Goal: Use online tool/utility: Utilize a website feature to perform a specific function

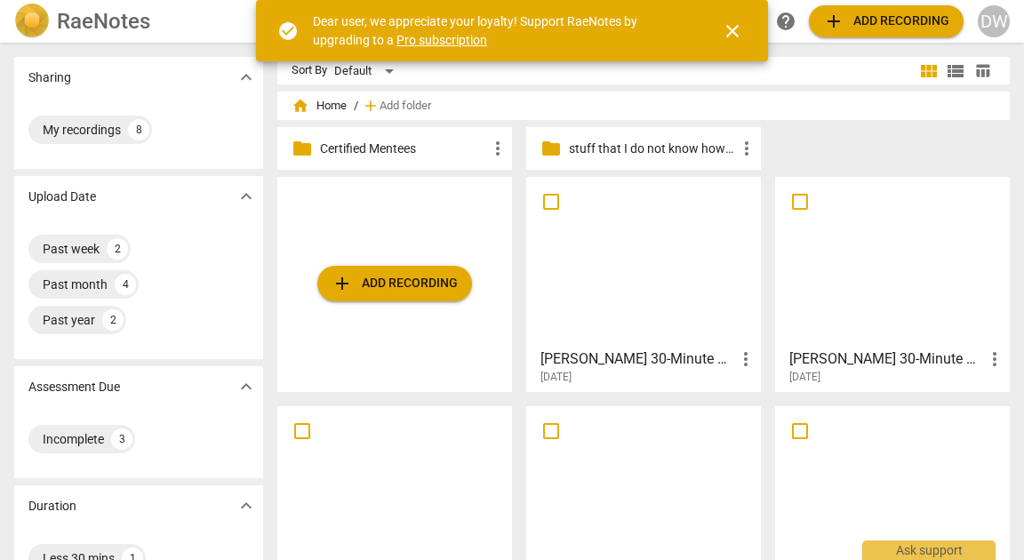
click at [598, 271] on div at bounding box center [643, 261] width 222 height 157
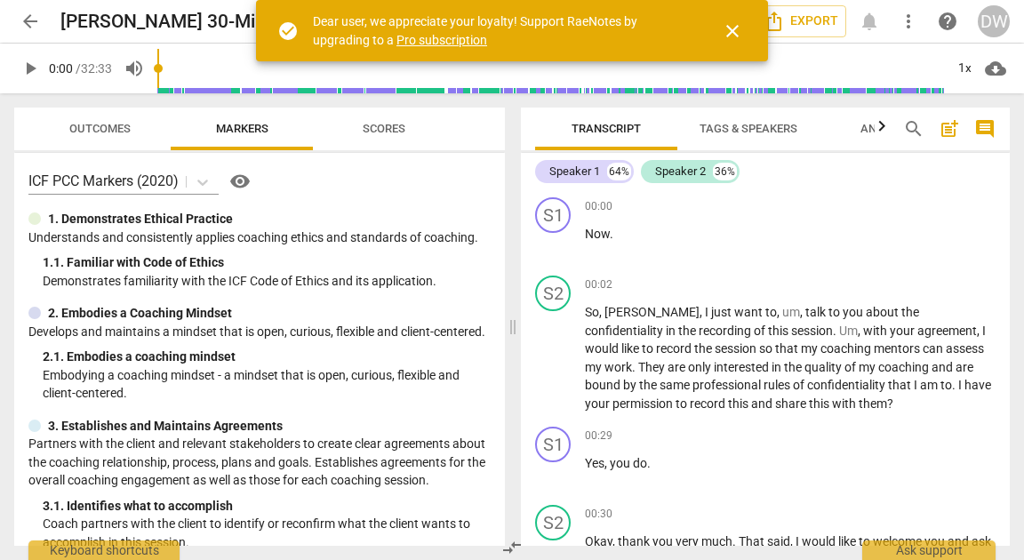
click at [738, 29] on span "close" at bounding box center [732, 30] width 21 height 21
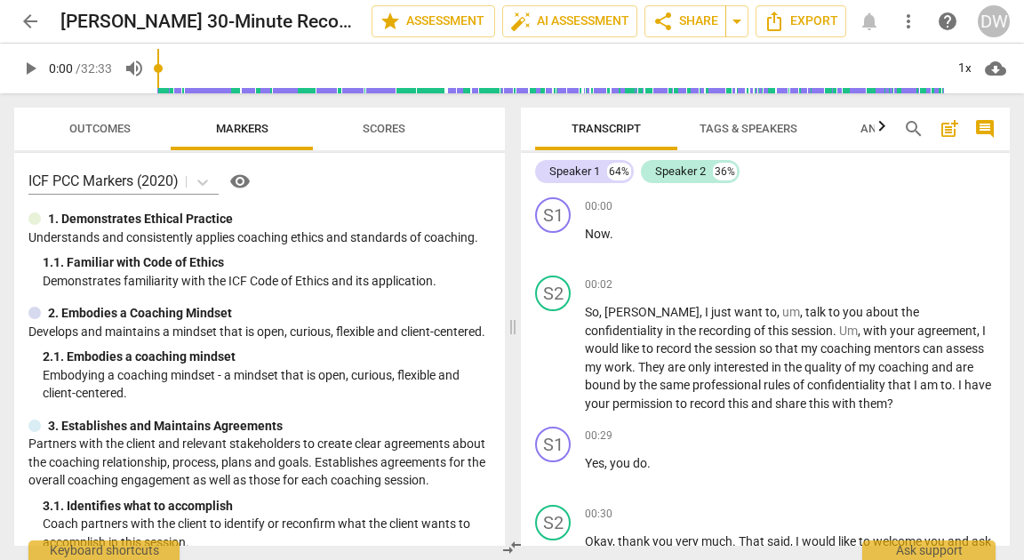
click at [771, 131] on span "Tags & Speakers" at bounding box center [748, 128] width 98 height 13
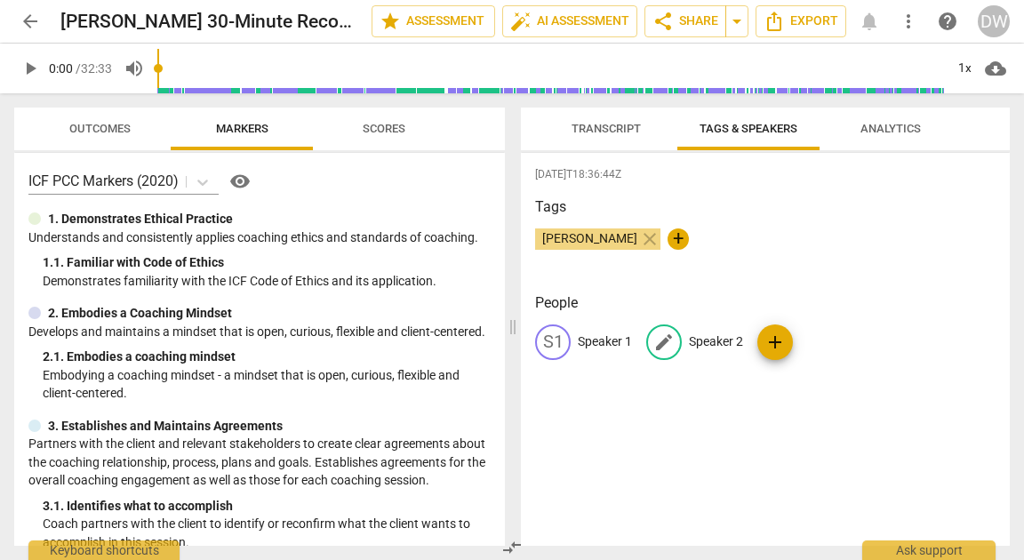
click at [713, 340] on p "Speaker 2" at bounding box center [716, 341] width 54 height 19
type input "[PERSON_NAME]"
click at [605, 339] on p "Speaker 1" at bounding box center [605, 341] width 54 height 19
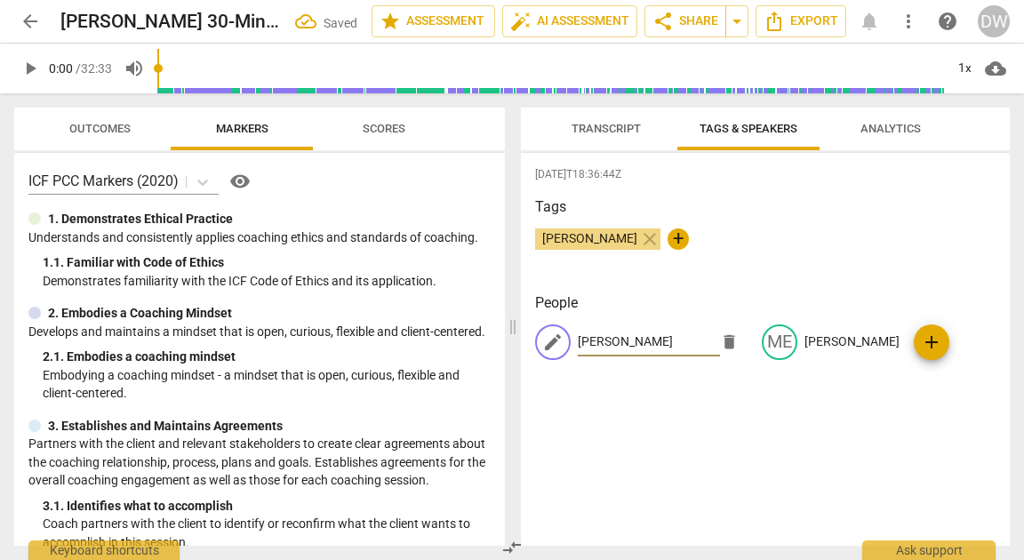
type input "[PERSON_NAME]"
click at [730, 451] on div "[DATE]T18:36:44Z Tags [PERSON_NAME] close + People edit [PERSON_NAME] ME [PERSO…" at bounding box center [765, 349] width 489 height 393
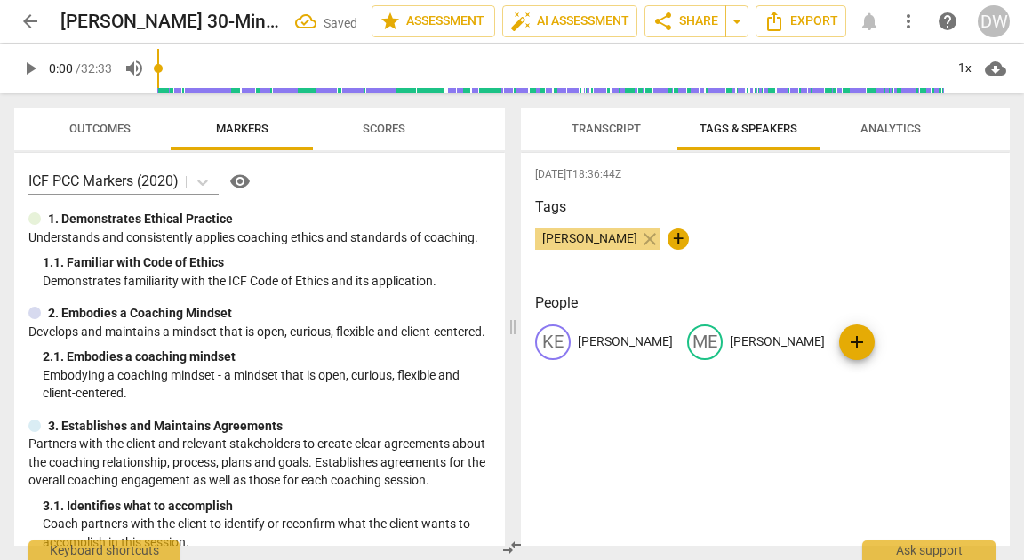
click at [600, 123] on span "Transcript" at bounding box center [605, 128] width 69 height 13
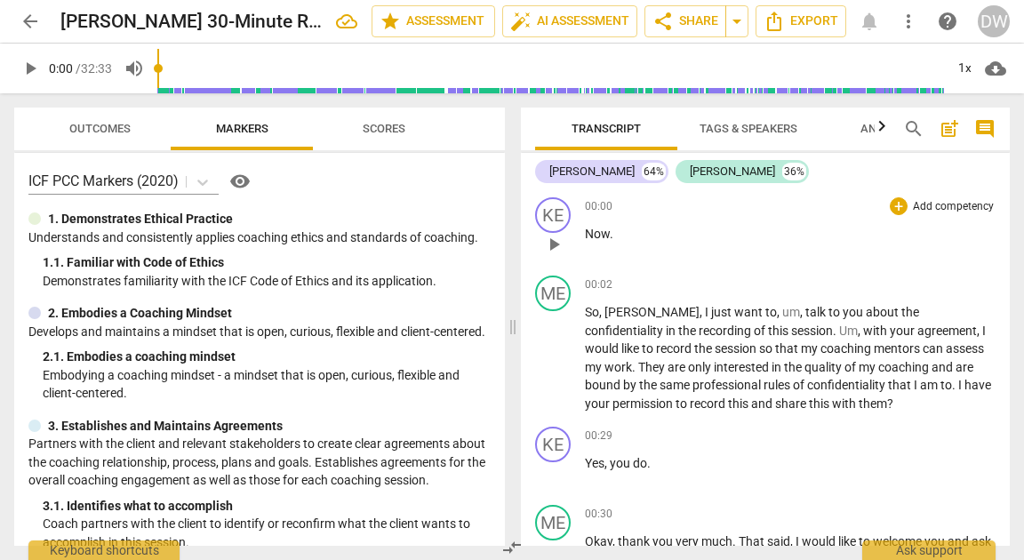
click at [555, 251] on span "play_arrow" at bounding box center [553, 244] width 21 height 21
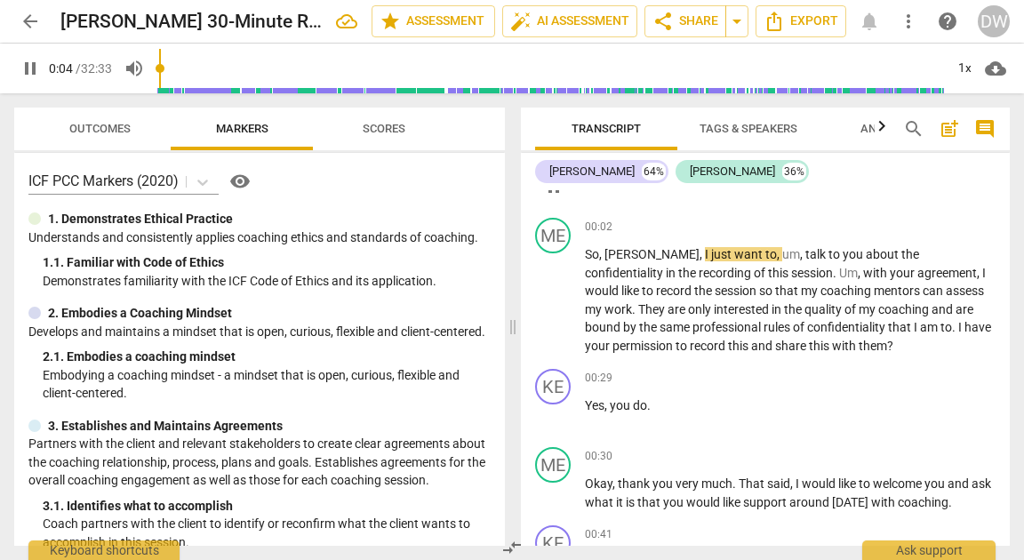
scroll to position [76, 0]
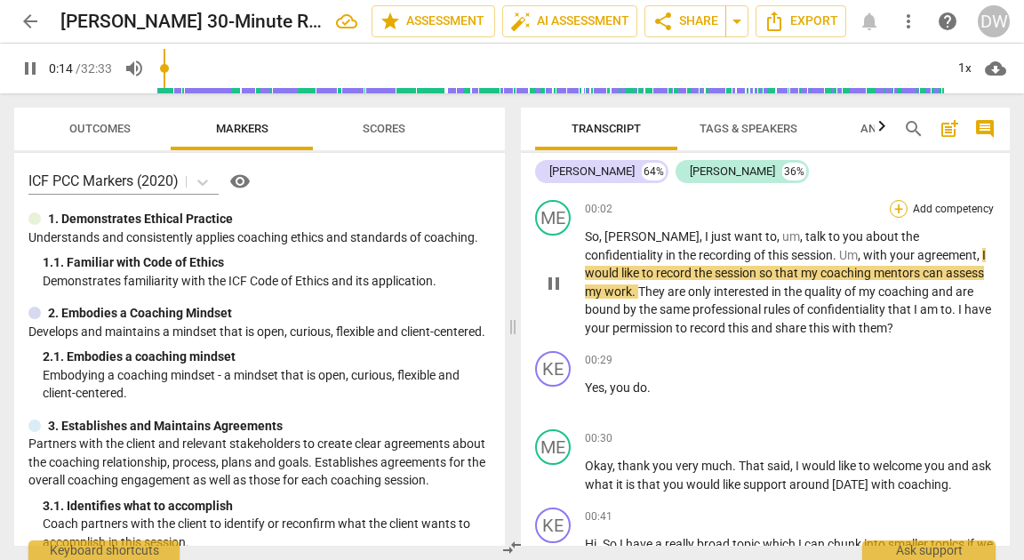
click at [894, 210] on div "+" at bounding box center [899, 209] width 18 height 18
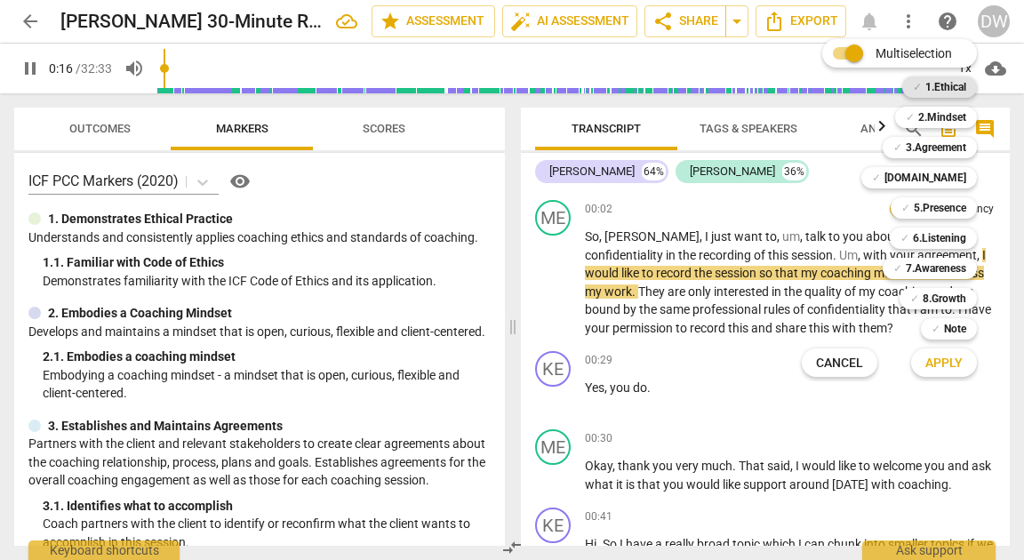
click at [943, 89] on b "1.Ethical" at bounding box center [945, 86] width 41 height 21
click at [940, 364] on span "Apply" at bounding box center [943, 364] width 37 height 18
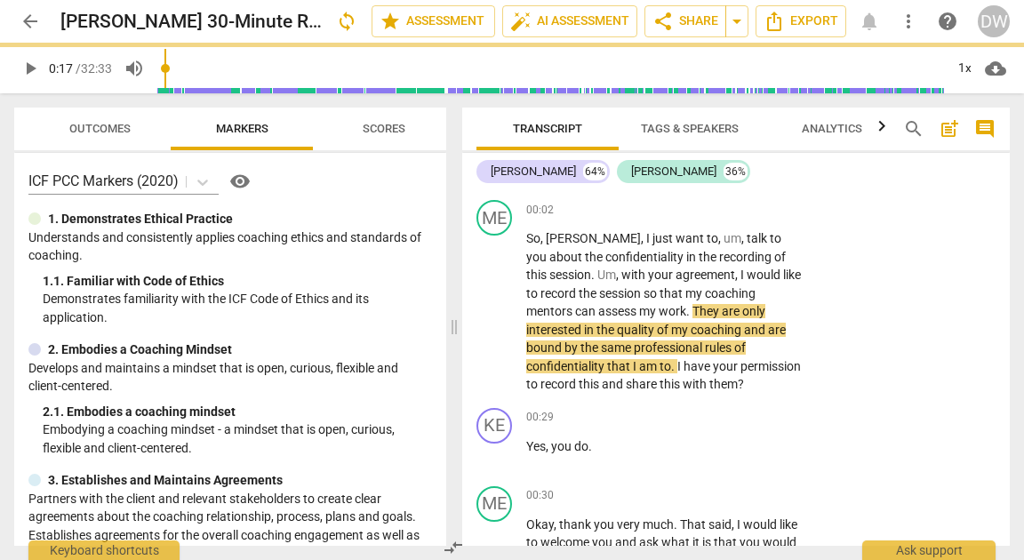
type input "18"
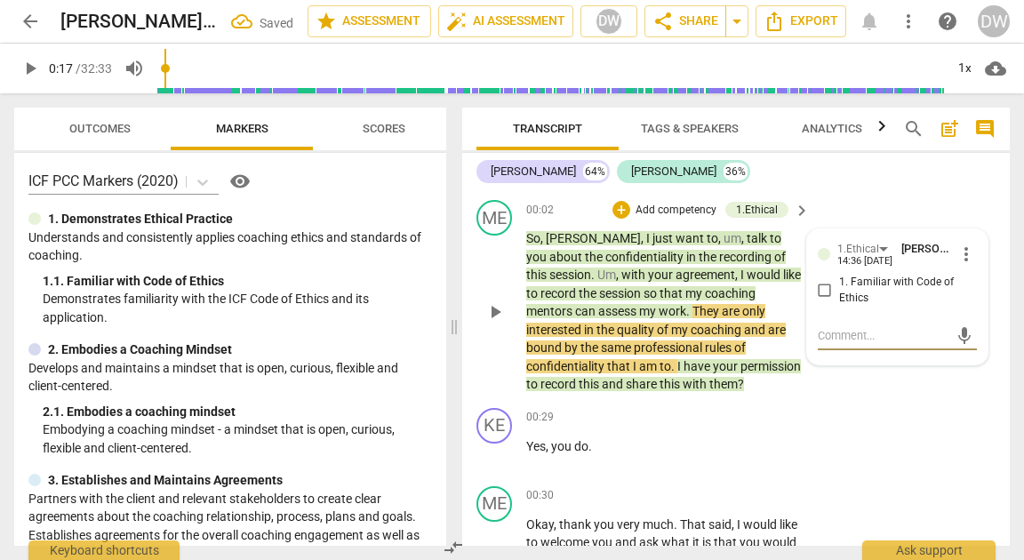
click at [826, 296] on input "1. Familiar with Code of Ethics" at bounding box center [825, 290] width 28 height 21
checkbox input "true"
click at [497, 313] on span "play_arrow" at bounding box center [494, 311] width 21 height 21
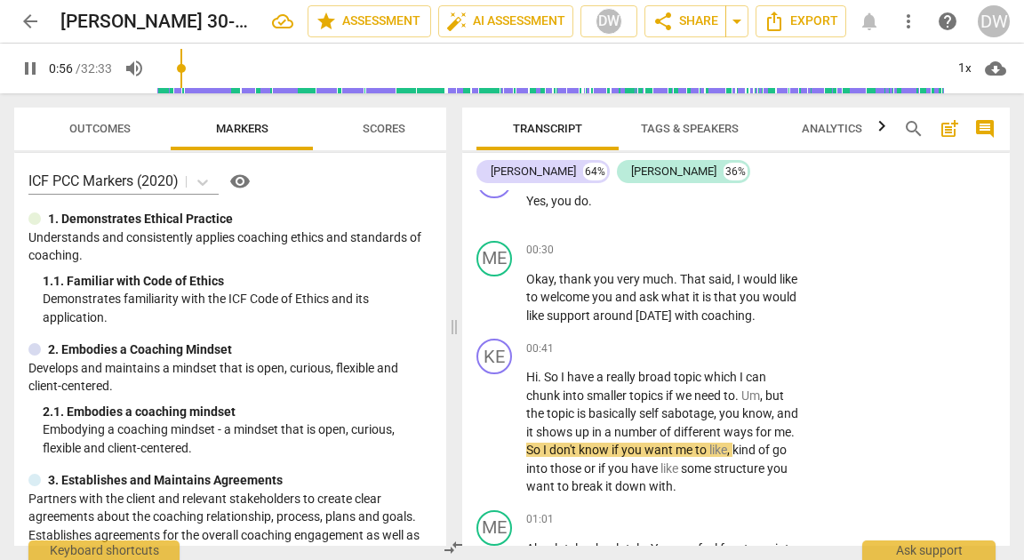
scroll to position [265, 0]
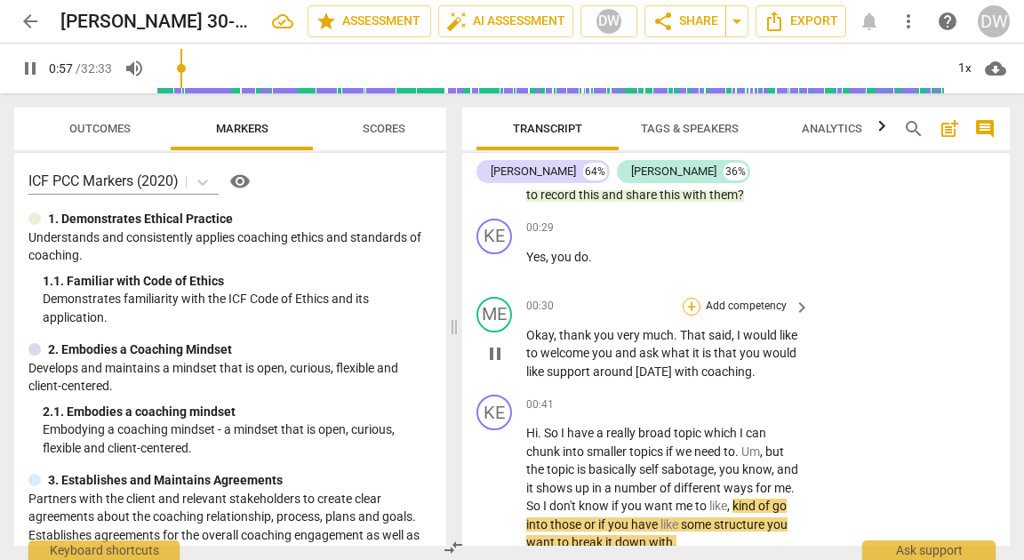
click at [692, 310] on div "+" at bounding box center [692, 307] width 18 height 18
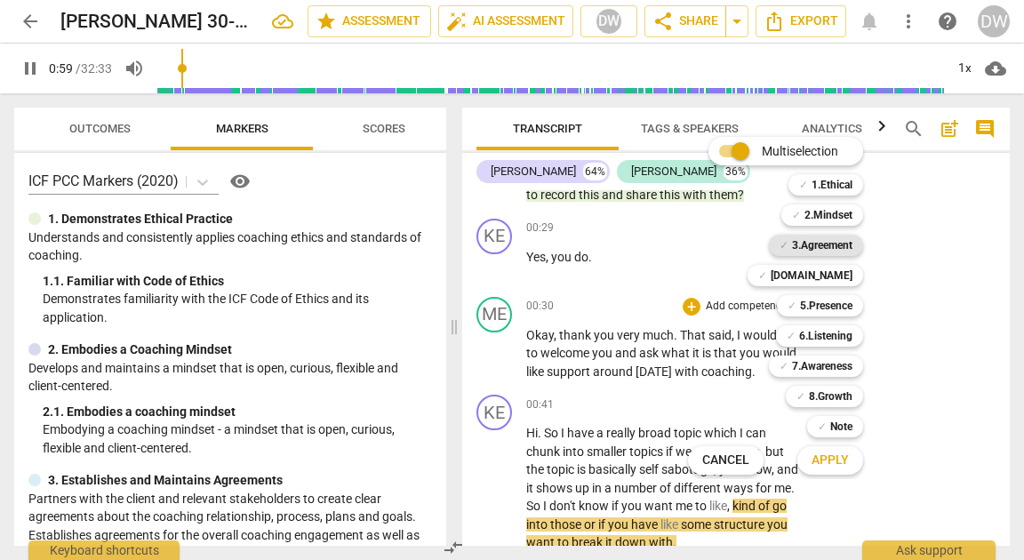
click at [826, 246] on b "3.Agreement" at bounding box center [822, 245] width 60 height 21
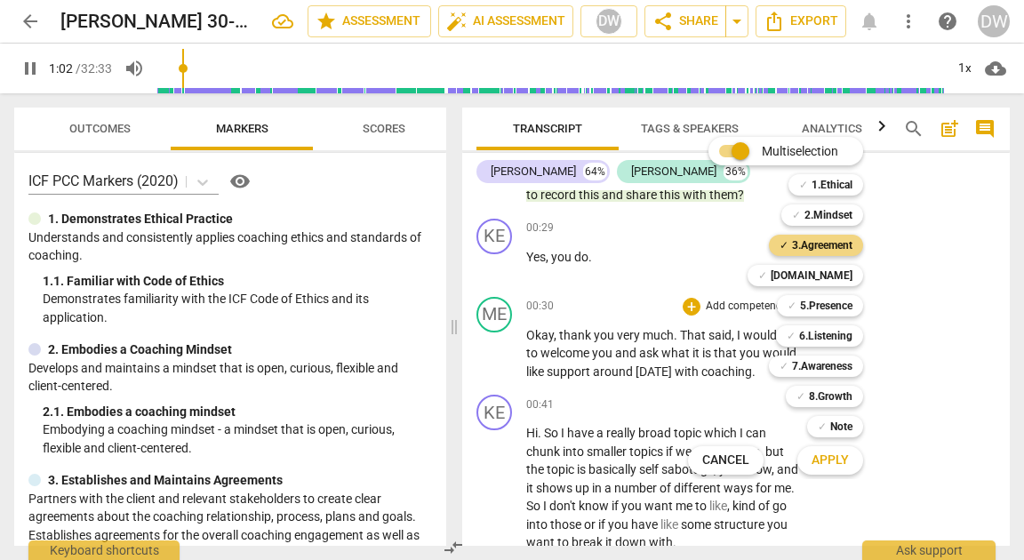
click at [835, 463] on span "Apply" at bounding box center [829, 461] width 37 height 18
type input "63"
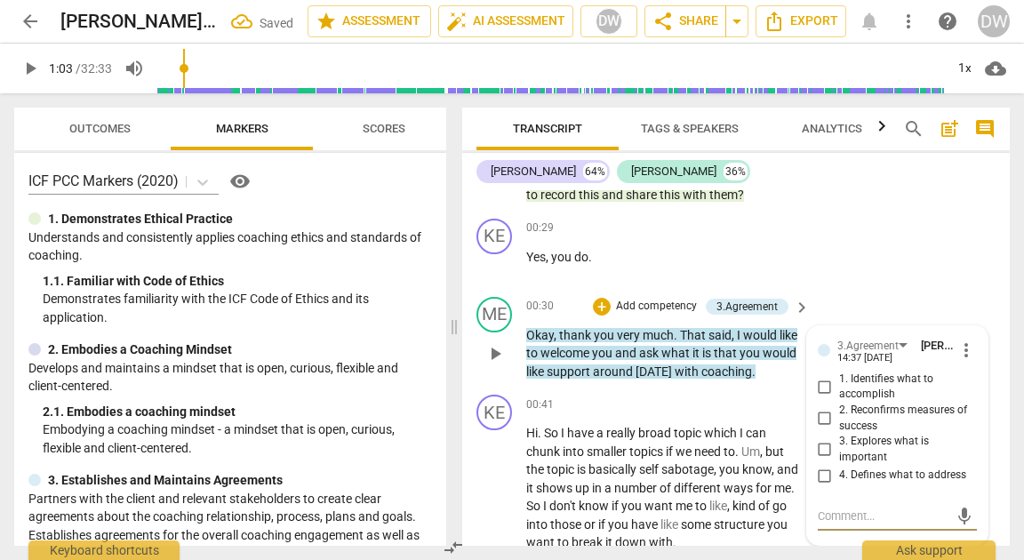
click at [827, 378] on input "1. Identifies what to accomplish" at bounding box center [825, 386] width 28 height 21
checkbox input "true"
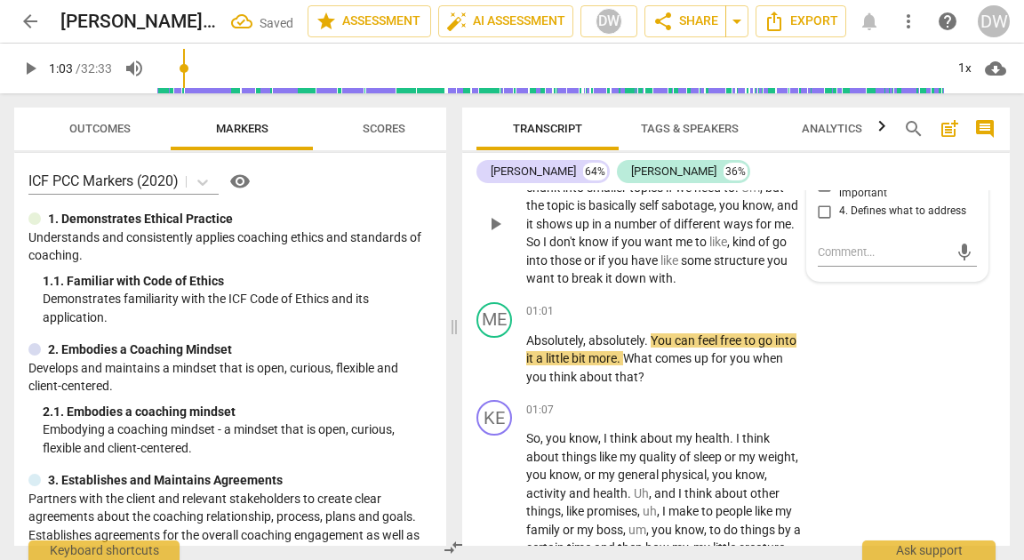
scroll to position [549, 0]
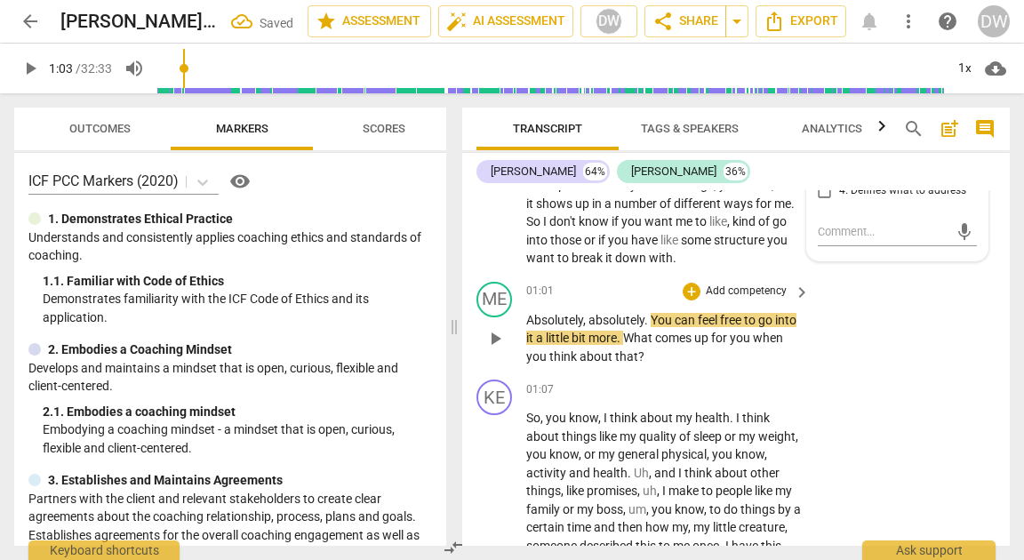
click at [495, 349] on button "play_arrow" at bounding box center [495, 338] width 28 height 28
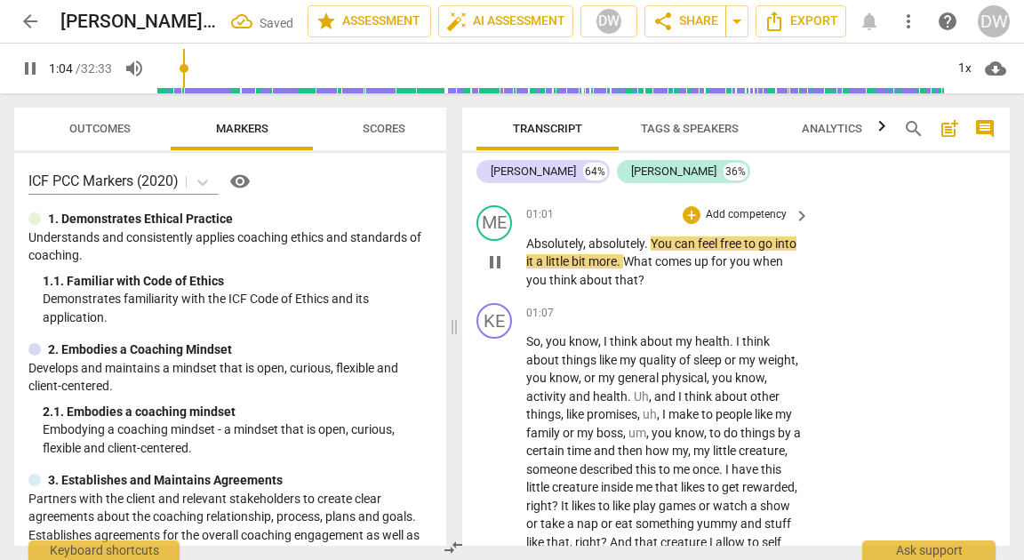
scroll to position [650, 0]
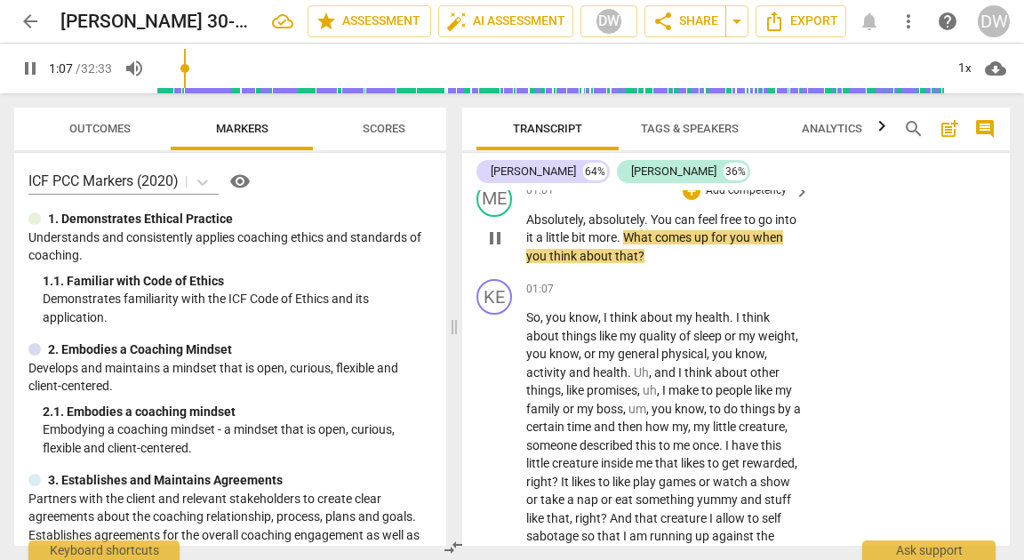
click at [492, 232] on span "pause" at bounding box center [494, 238] width 21 height 21
type input "67"
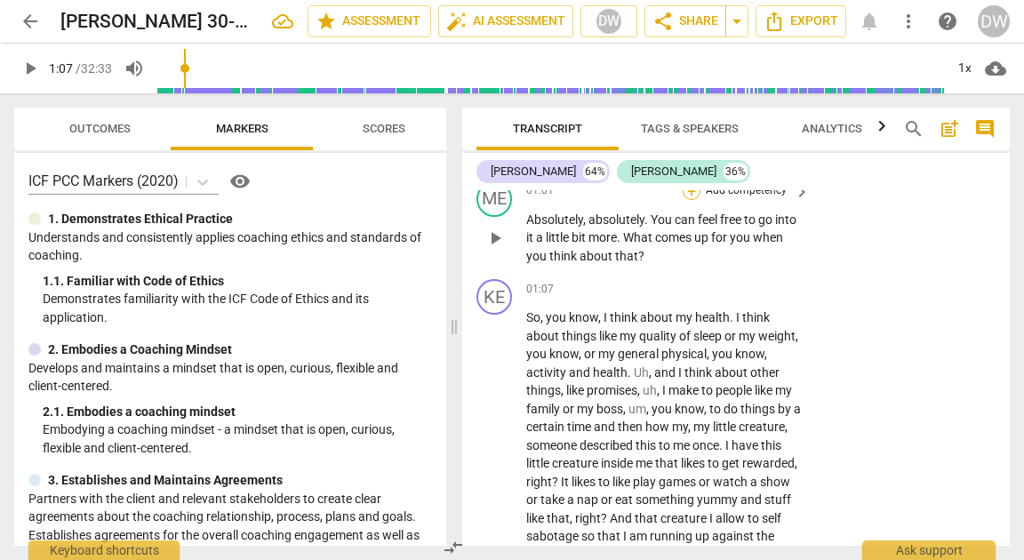
click at [691, 194] on div "+" at bounding box center [692, 191] width 18 height 18
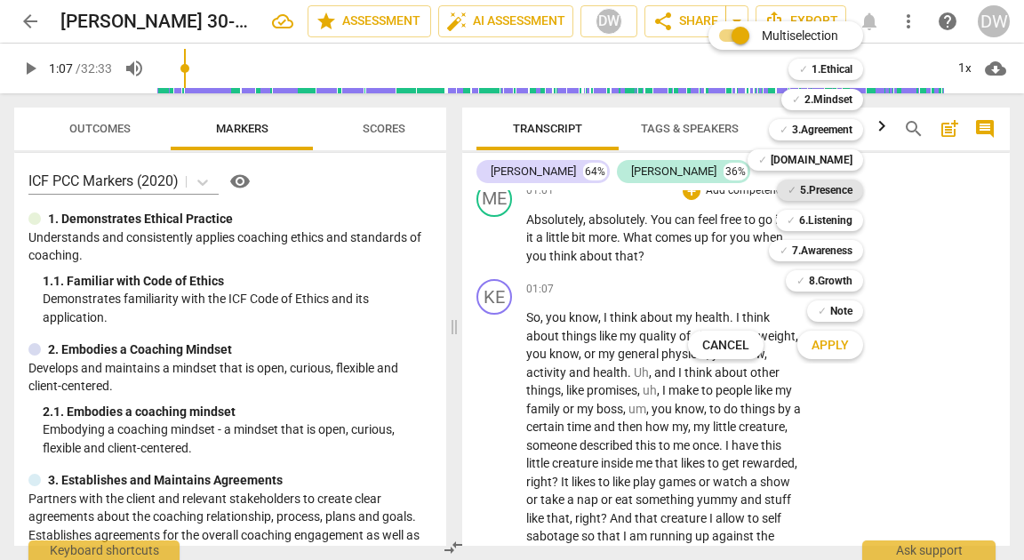
click at [825, 184] on b "5.Presence" at bounding box center [826, 190] width 52 height 21
click at [812, 348] on span "Apply" at bounding box center [829, 346] width 37 height 18
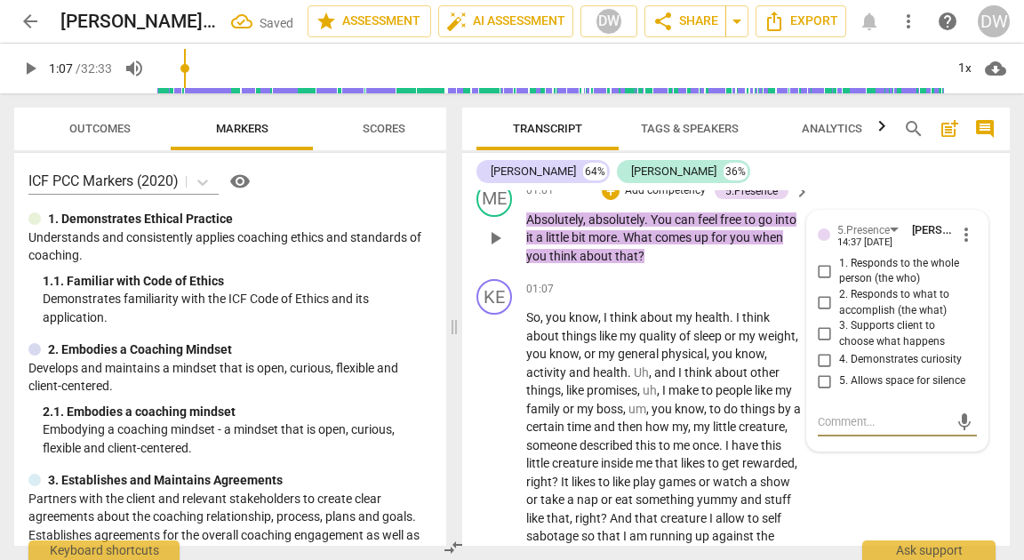
click at [821, 357] on input "4. Demonstrates curiosity" at bounding box center [825, 359] width 28 height 21
checkbox input "true"
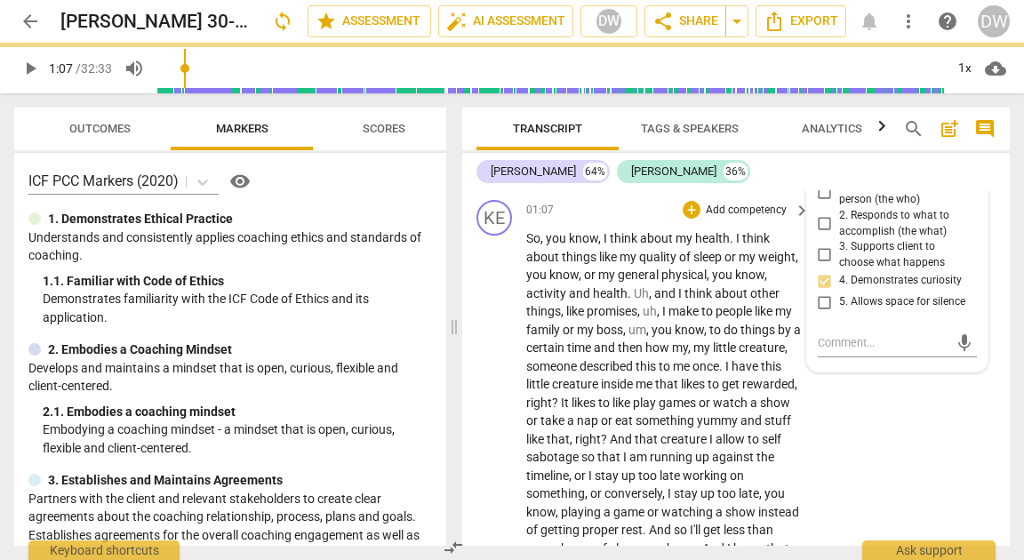
scroll to position [770, 0]
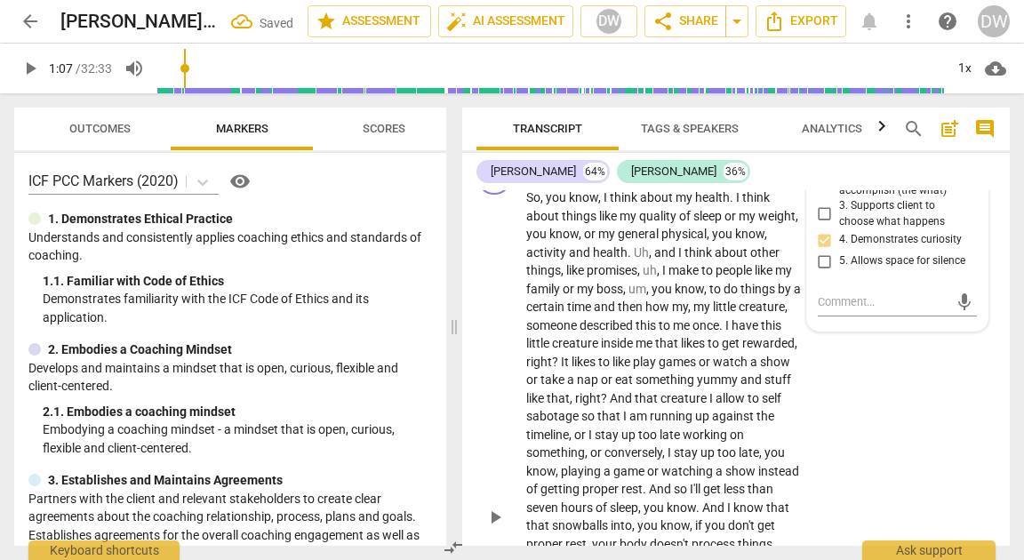
click at [497, 528] on span "play_arrow" at bounding box center [494, 517] width 21 height 21
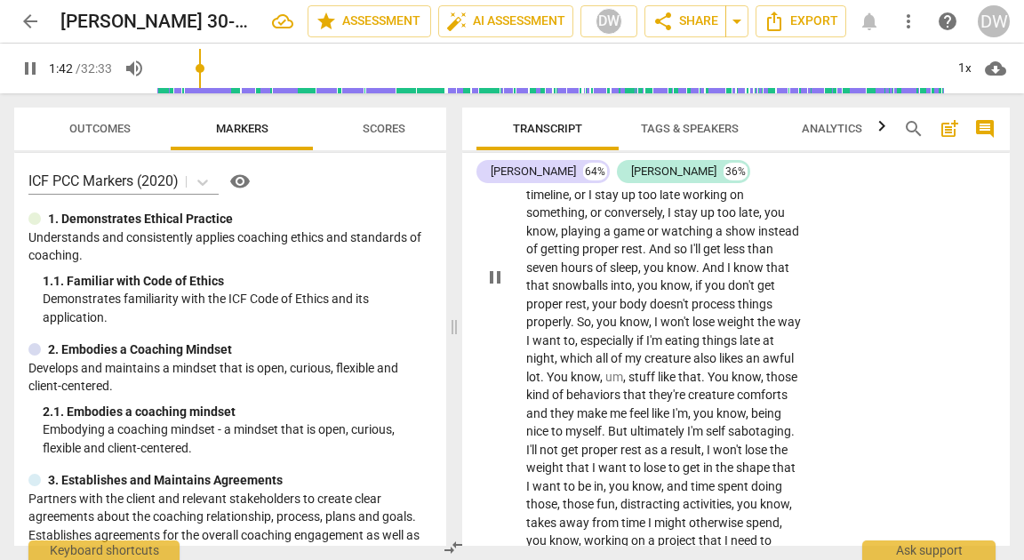
scroll to position [855, 0]
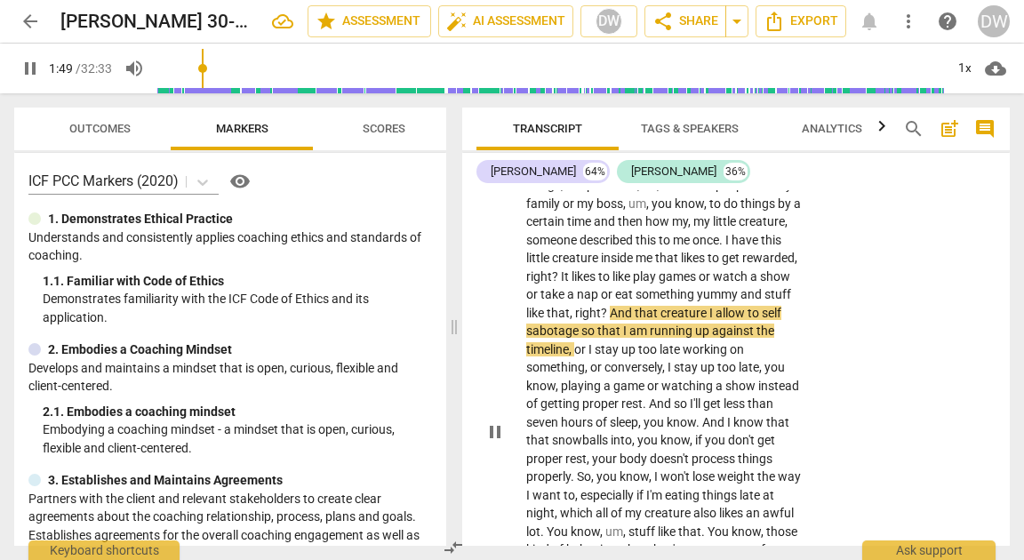
click at [500, 443] on span "pause" at bounding box center [494, 431] width 21 height 21
type input "110"
